Goal: Task Accomplishment & Management: Manage account settings

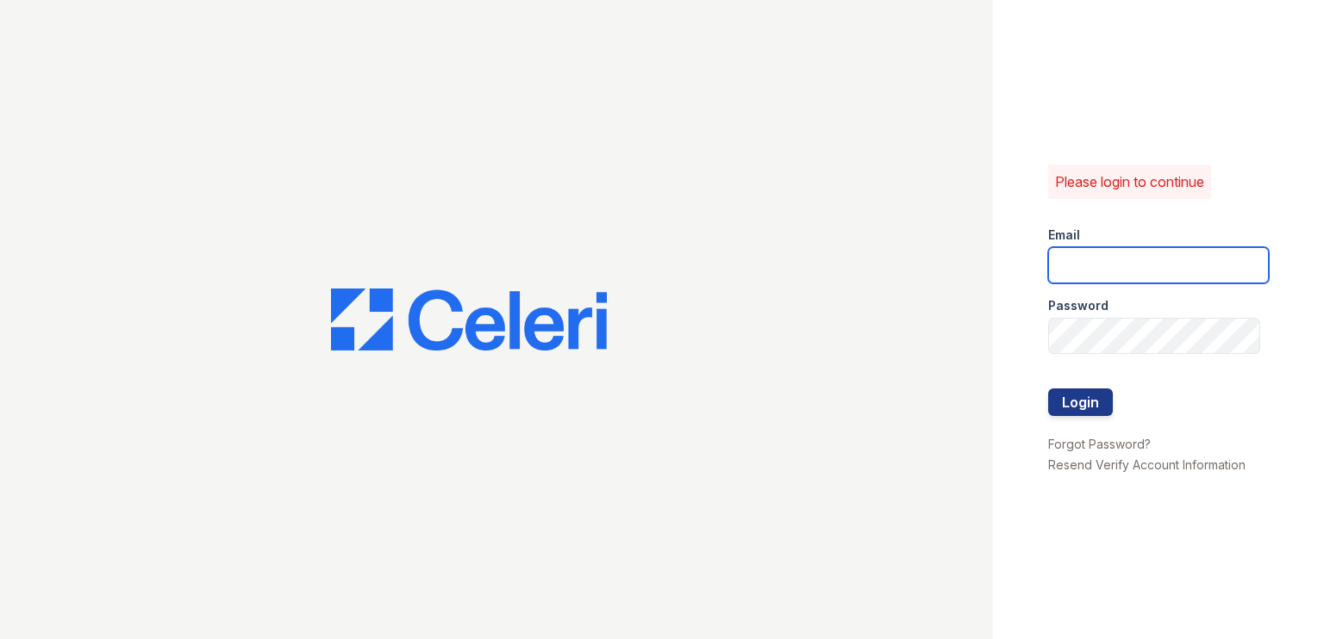
click at [1092, 271] on input "email" at bounding box center [1158, 265] width 221 height 36
type input "[DOMAIN_NAME][EMAIL_ADDRESS][DOMAIN_NAME]"
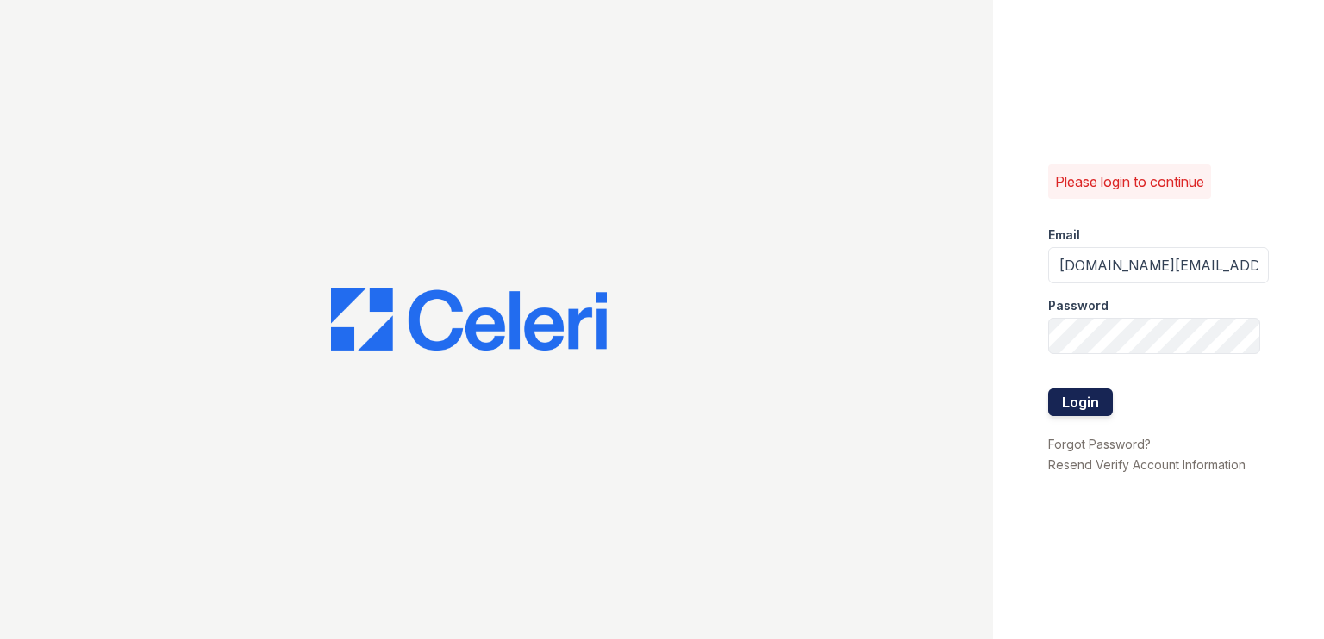
click at [1088, 409] on button "Login" at bounding box center [1080, 403] width 65 height 28
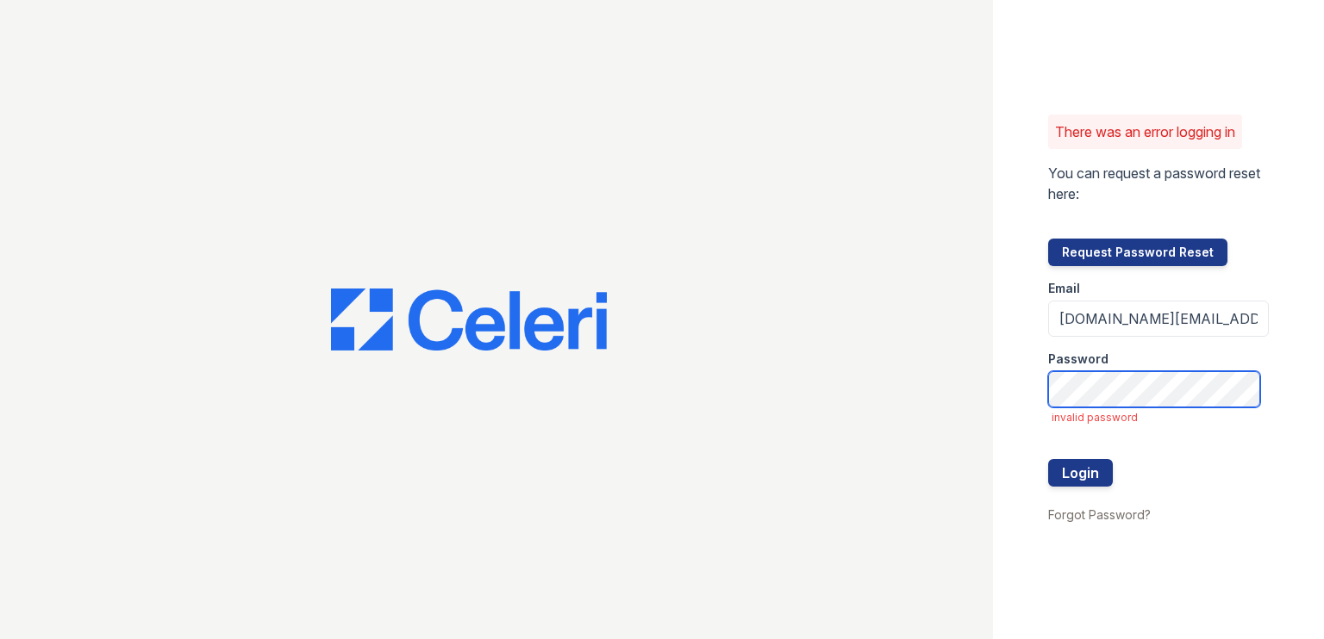
click at [1048, 459] on button "Login" at bounding box center [1080, 473] width 65 height 28
click at [1087, 524] on li "Forgot Password?" at bounding box center [1099, 514] width 103 height 21
click at [1097, 516] on link "Forgot Password?" at bounding box center [1099, 515] width 103 height 15
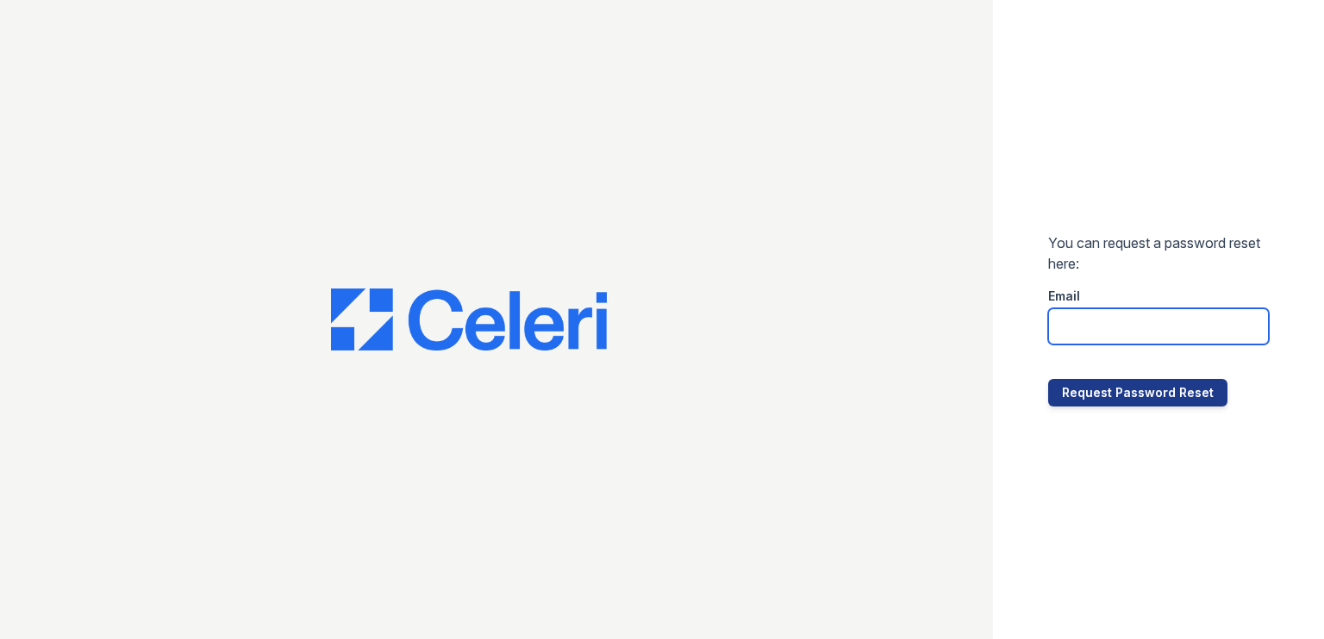
click at [1121, 330] on input "email" at bounding box center [1158, 326] width 221 height 36
type input "arioso.pm@cafmanagement.com"
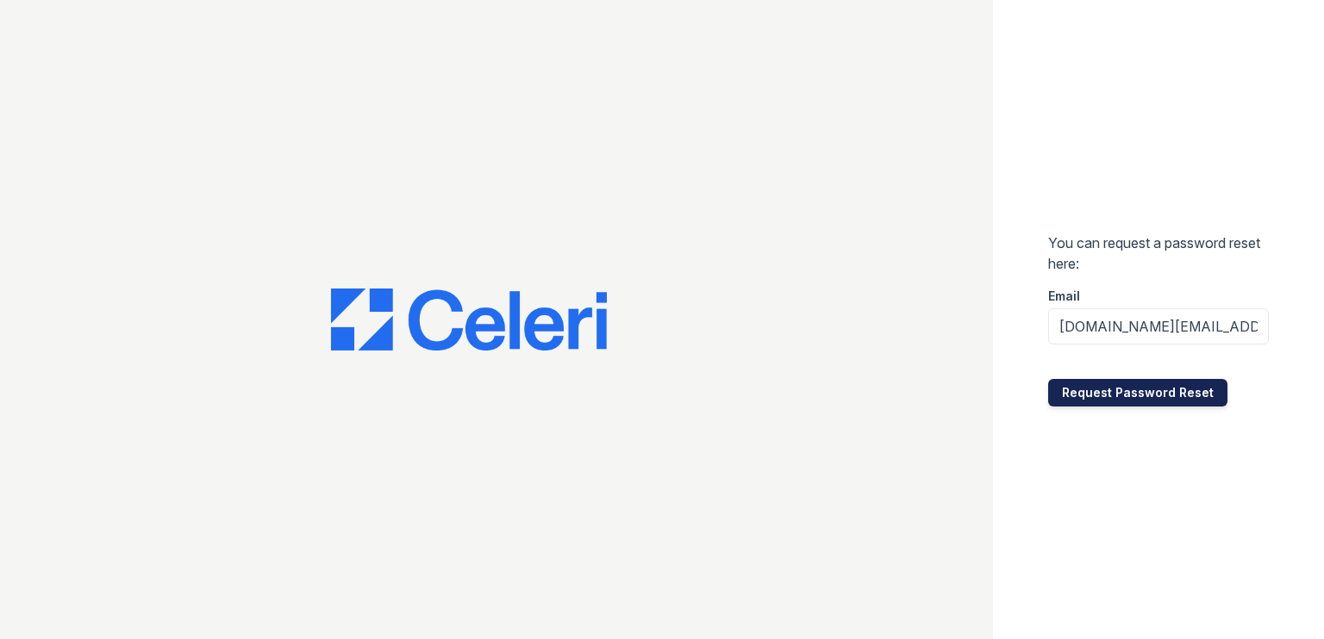
click at [1131, 404] on button "Request Password Reset" at bounding box center [1137, 393] width 179 height 28
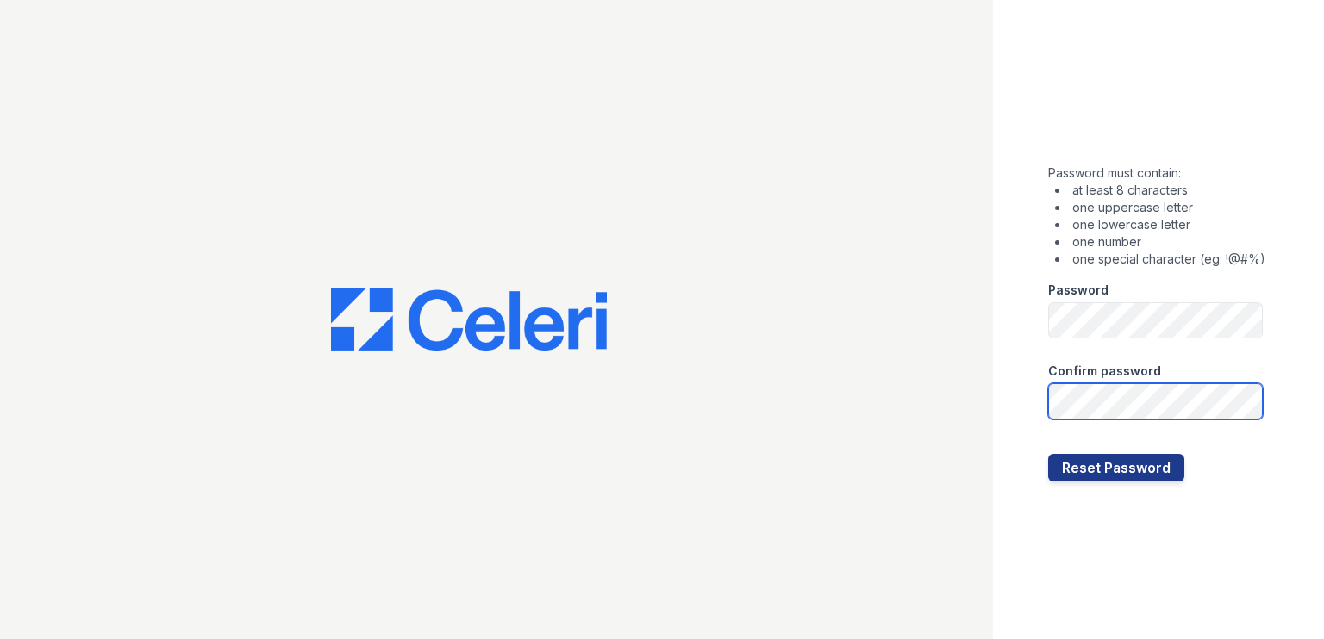
click at [1048, 454] on button "Reset Password" at bounding box center [1116, 468] width 136 height 28
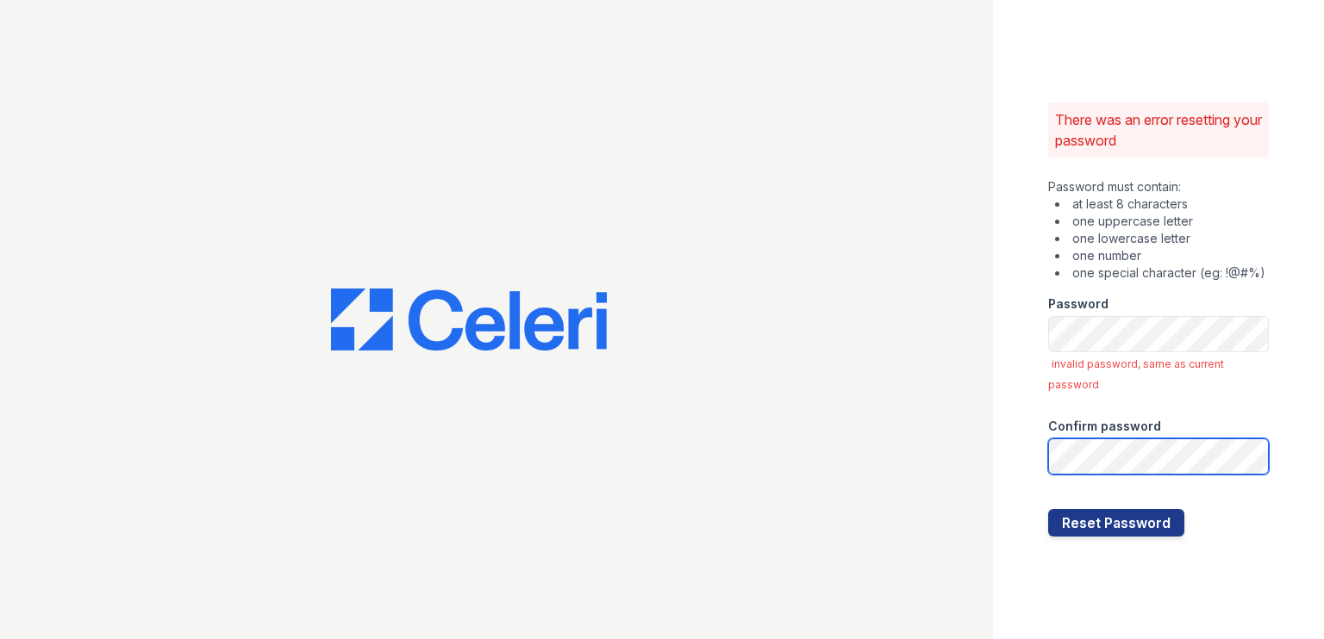
click at [1048, 509] on button "Reset Password" at bounding box center [1116, 523] width 136 height 28
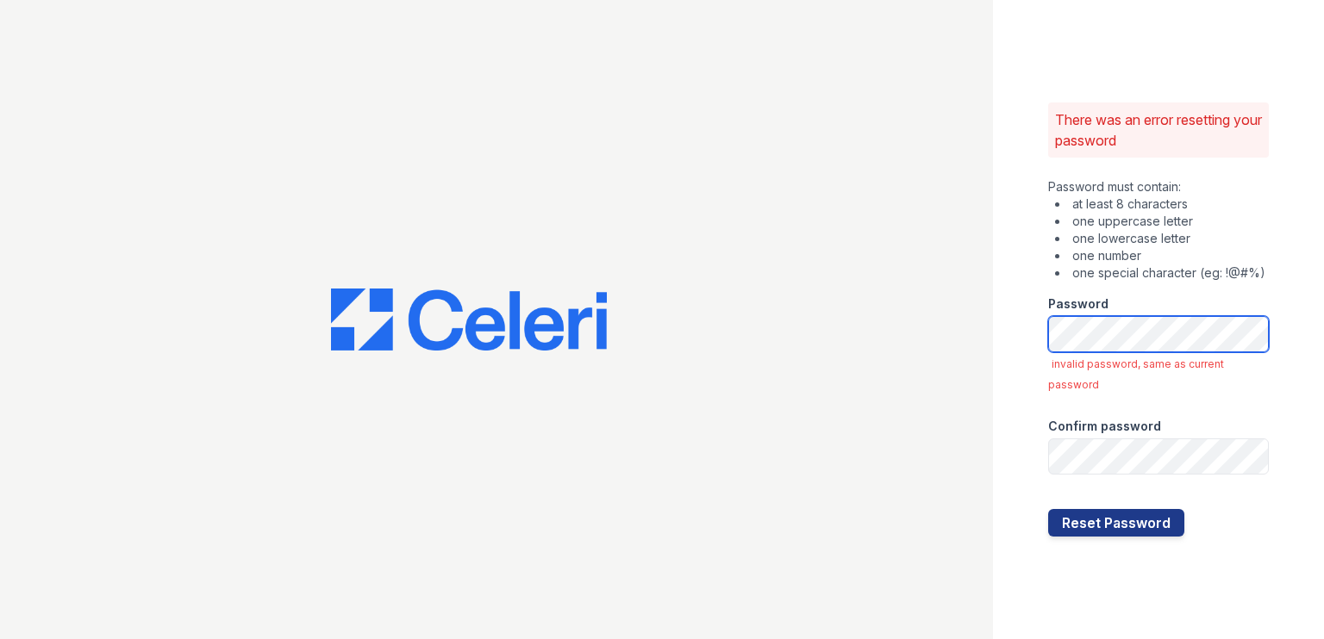
click at [536, 346] on div "There was an error resetting your password Password must contain: at least 8 ch…" at bounding box center [662, 319] width 1324 height 639
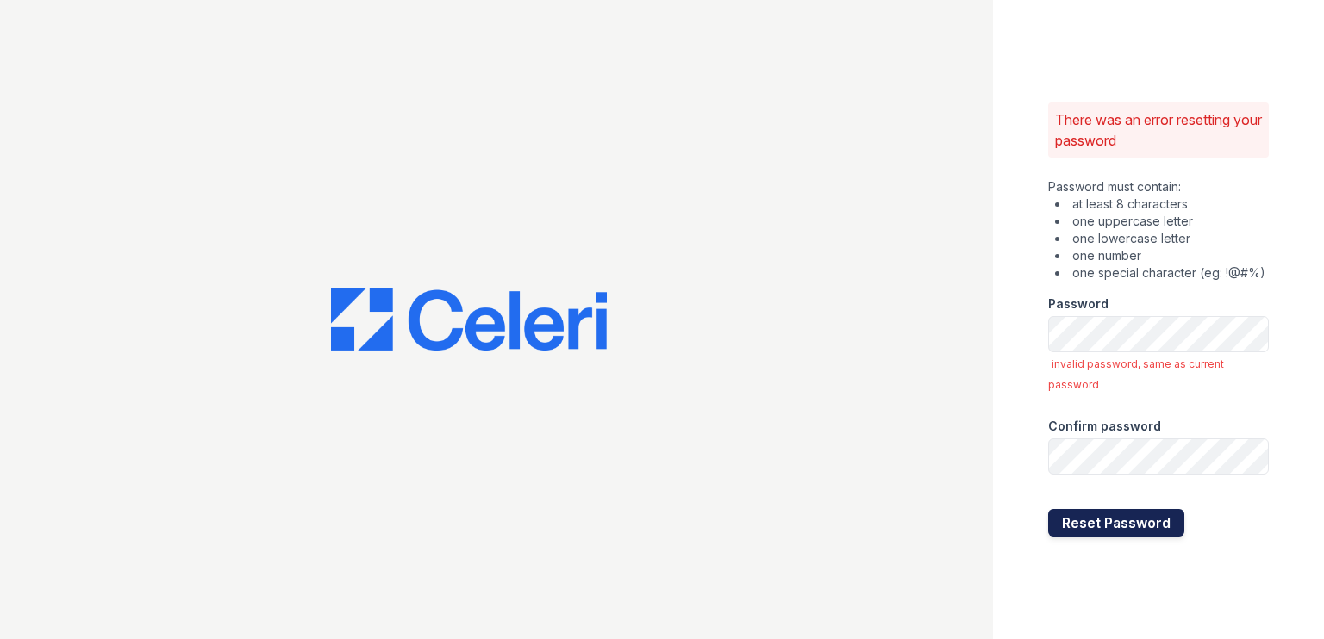
click at [1155, 529] on button "Reset Password" at bounding box center [1116, 523] width 136 height 28
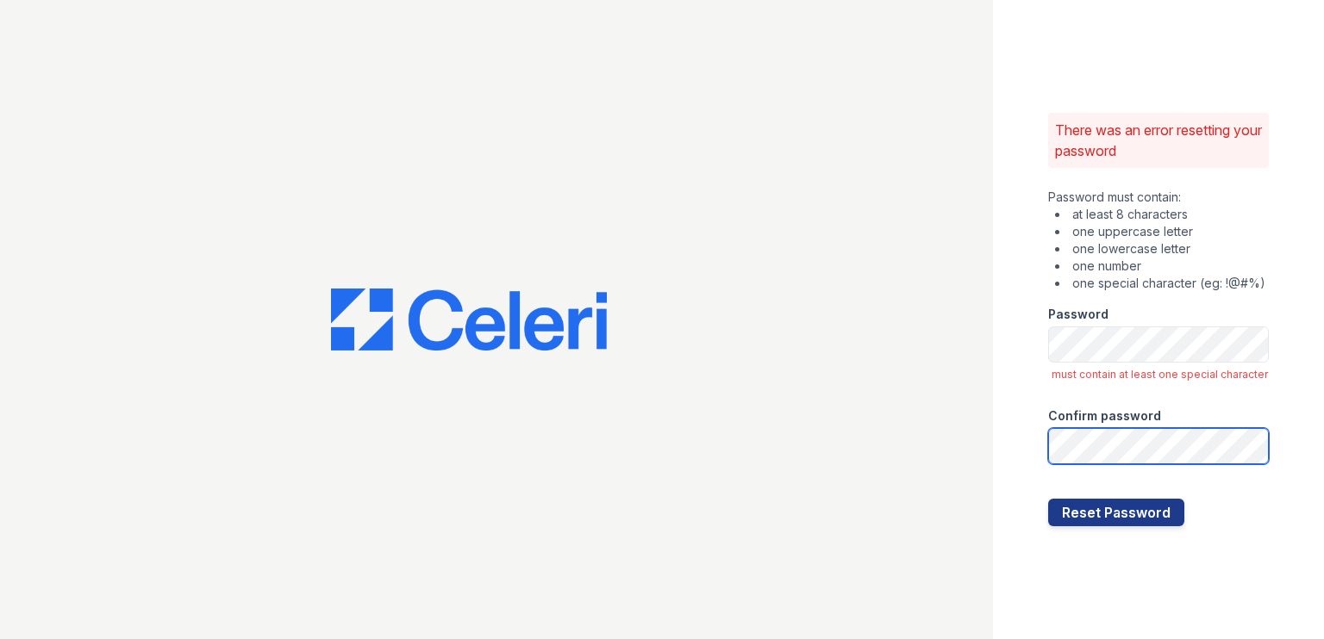
click at [1048, 499] on button "Reset Password" at bounding box center [1116, 513] width 136 height 28
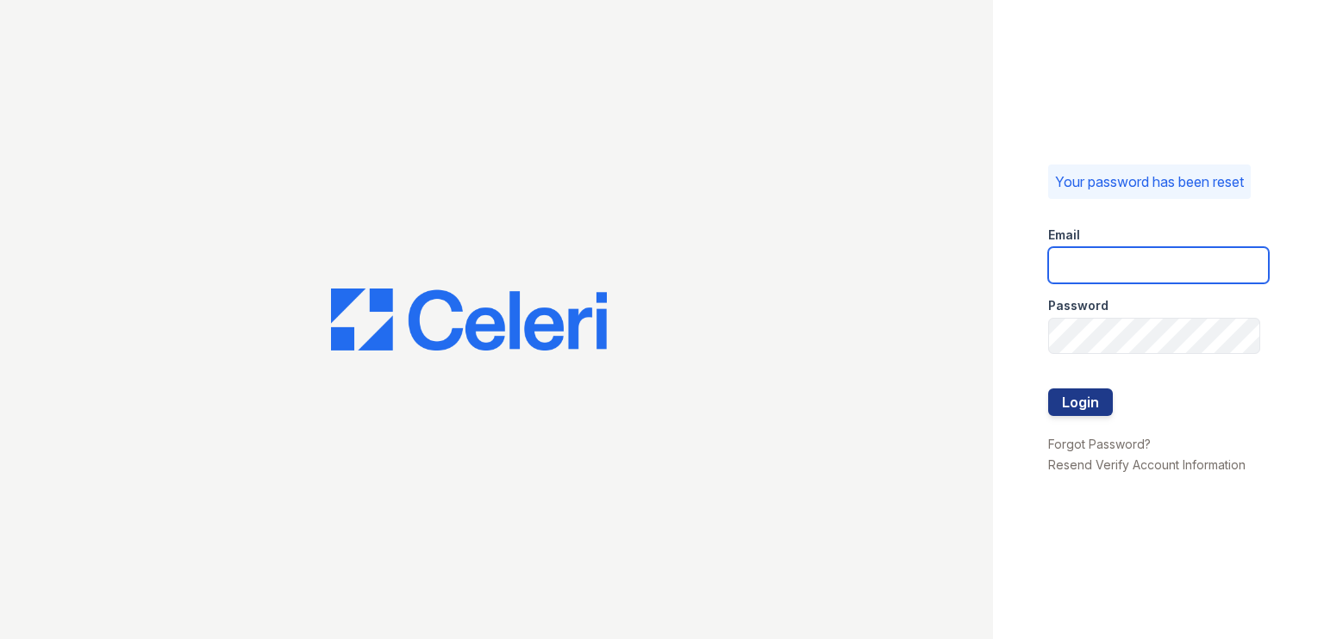
click at [1099, 261] on input "email" at bounding box center [1158, 265] width 221 height 36
type input "arioso.pm@cafmanagement.com"
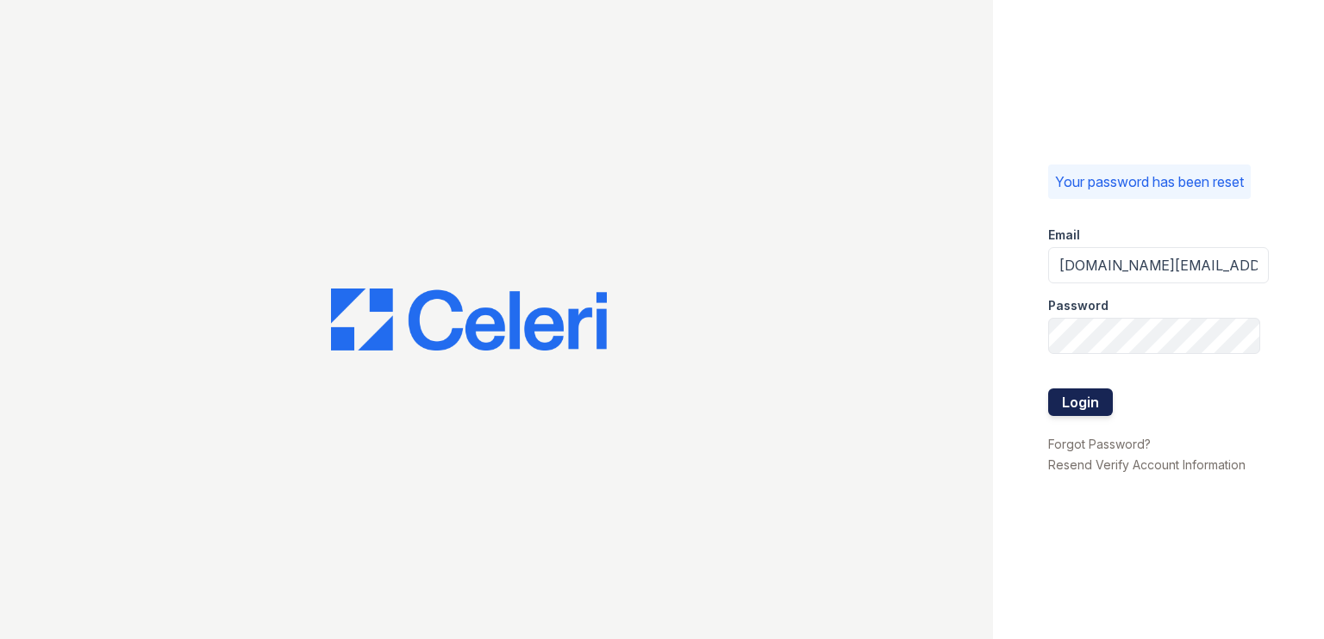
click at [1087, 403] on button "Login" at bounding box center [1080, 403] width 65 height 28
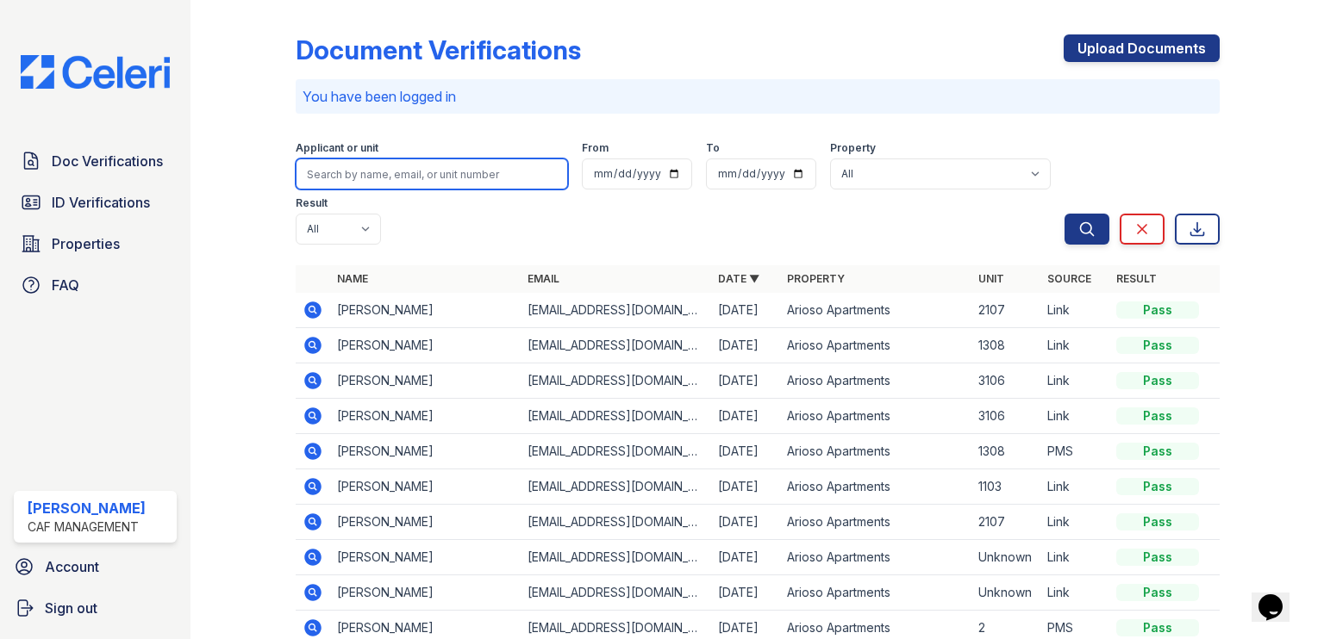
click at [334, 176] on input "search" at bounding box center [432, 174] width 272 height 31
type input "qui"
click at [1064, 214] on button "Search" at bounding box center [1086, 229] width 45 height 31
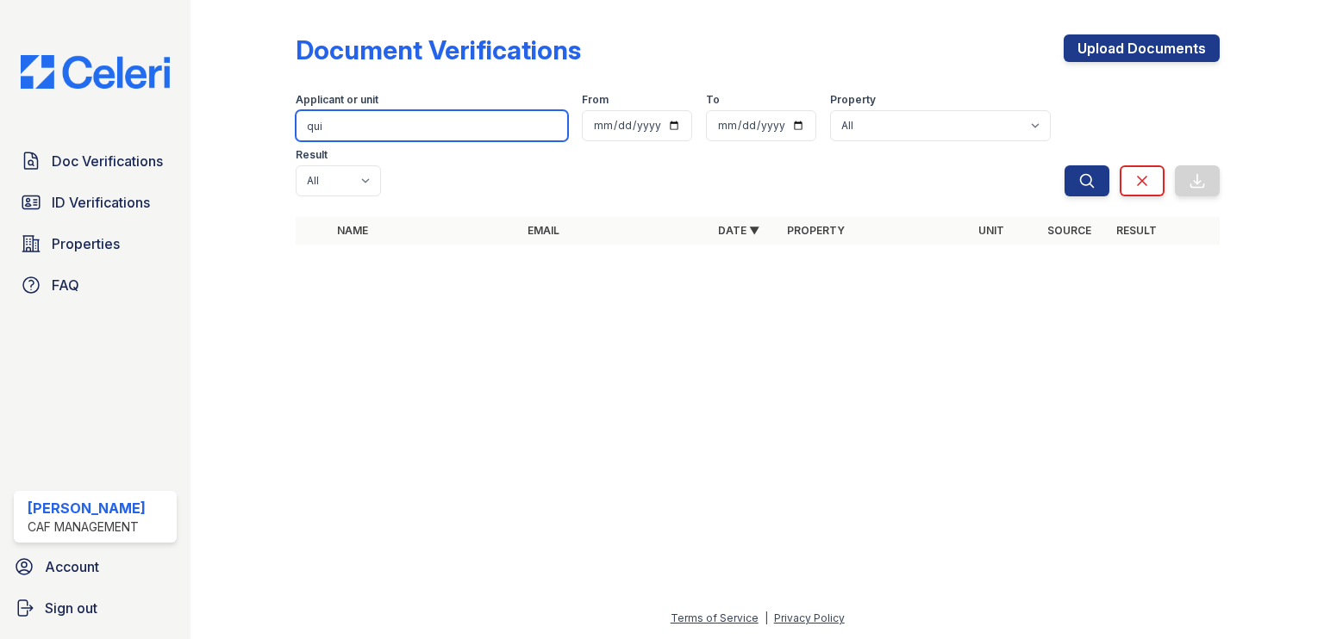
click at [343, 123] on input "qui" at bounding box center [432, 125] width 272 height 31
type input "quizane"
click at [1064, 165] on button "Search" at bounding box center [1086, 180] width 45 height 31
click at [452, 123] on input "quizane" at bounding box center [432, 125] width 272 height 31
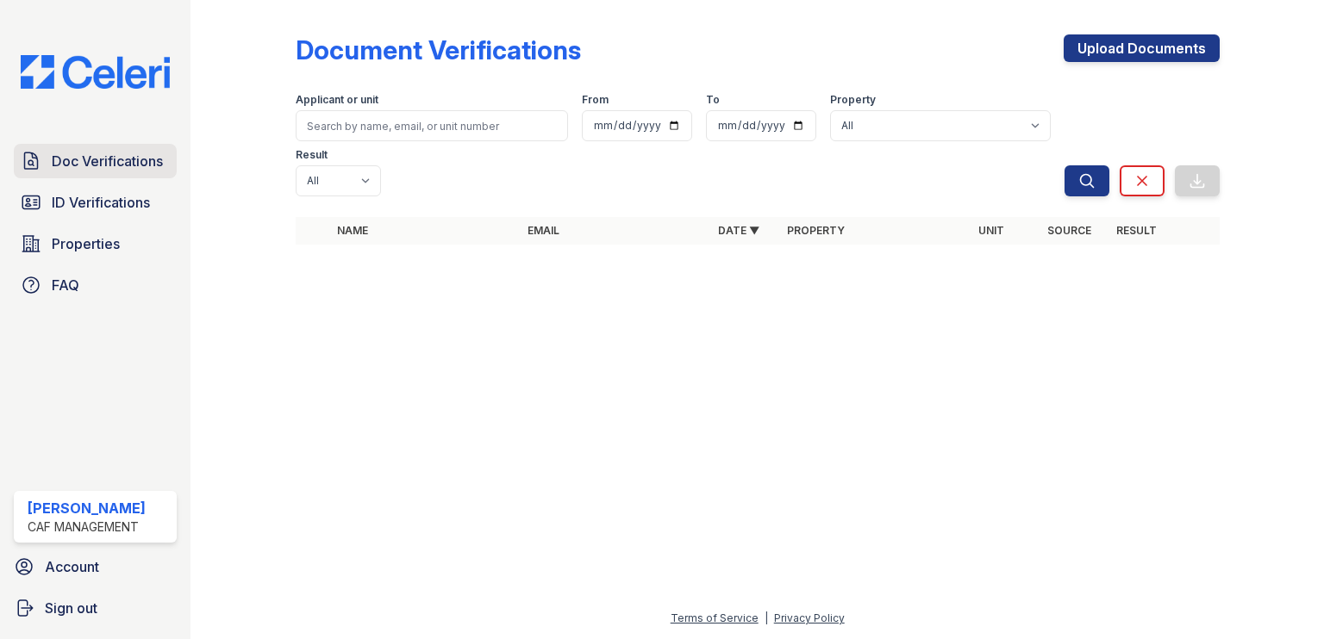
click at [114, 173] on link "Doc Verifications" at bounding box center [95, 161] width 163 height 34
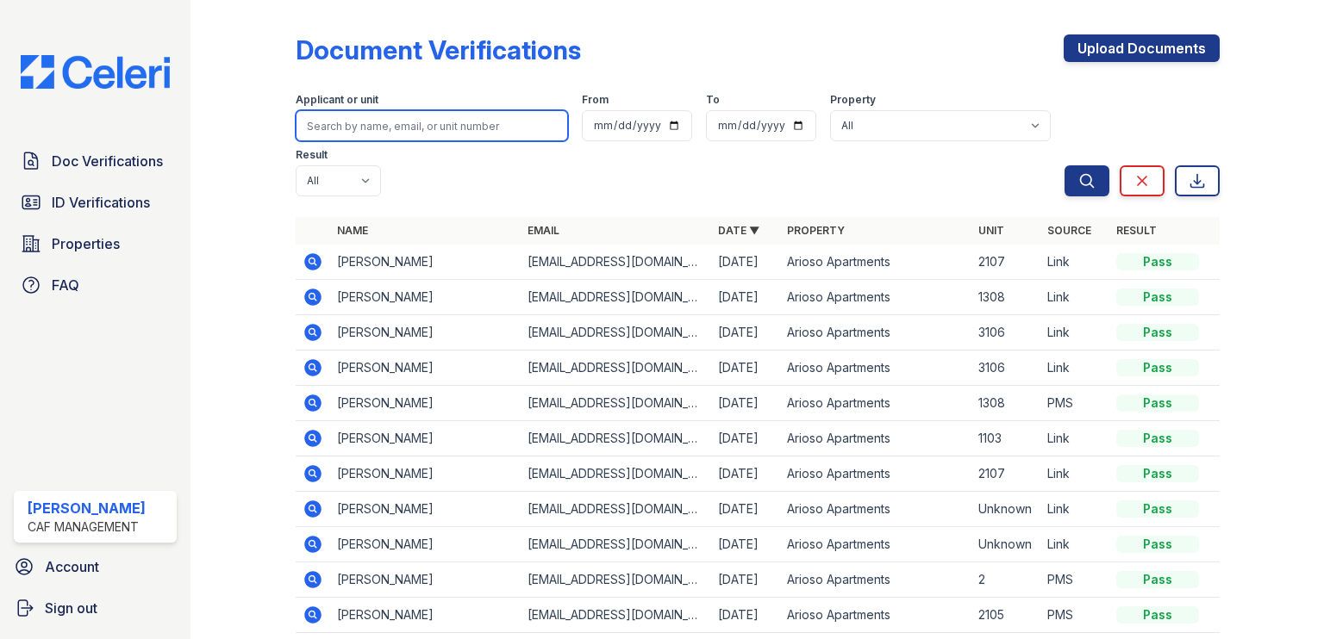
click at [364, 126] on input "search" at bounding box center [432, 125] width 272 height 31
type input "boldon"
click at [1064, 165] on button "Search" at bounding box center [1086, 180] width 45 height 31
